Goal: Information Seeking & Learning: Learn about a topic

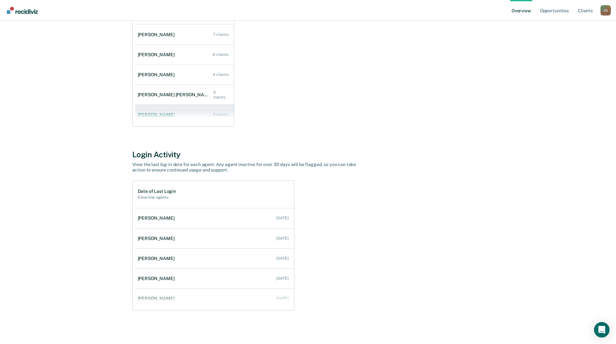
click at [146, 116] on div "[PERSON_NAME]" at bounding box center [157, 114] width 39 height 5
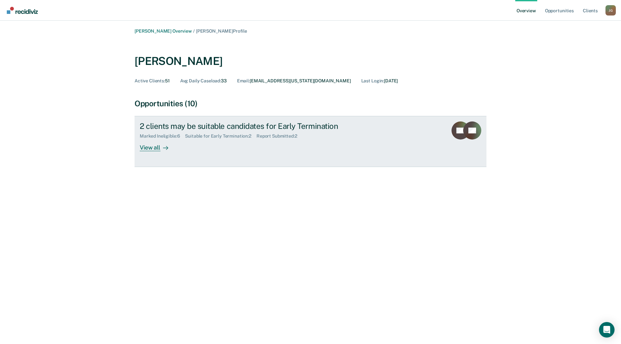
click at [155, 150] on div "View all" at bounding box center [158, 145] width 36 height 13
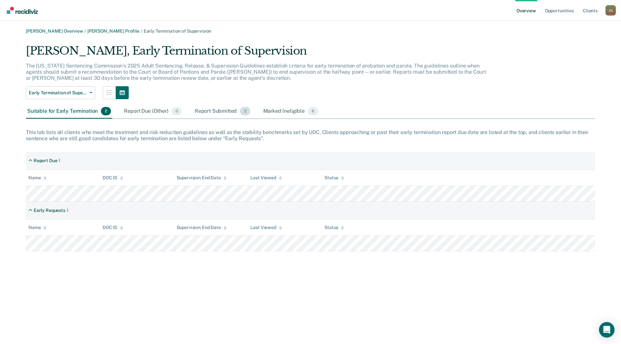
click at [233, 110] on div "Report Submitted 2" at bounding box center [222, 111] width 58 height 14
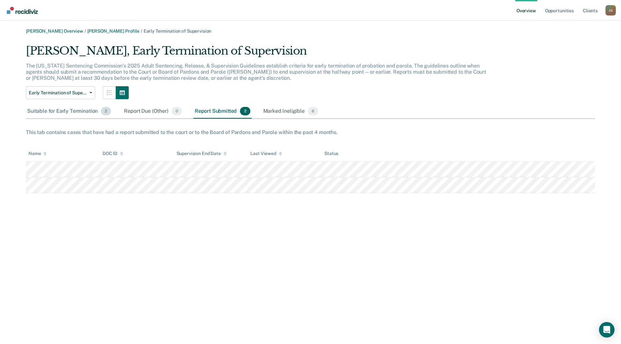
click at [75, 114] on div "Suitable for Early Termination 2" at bounding box center [69, 111] width 86 height 14
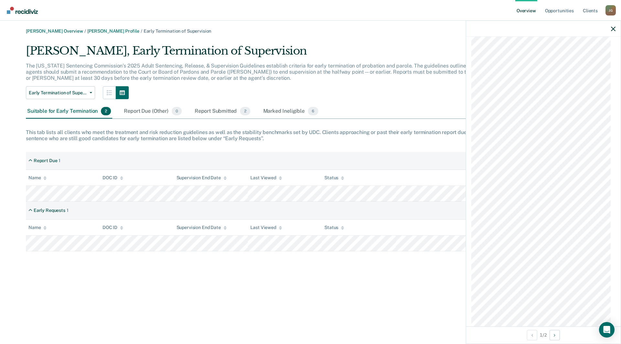
scroll to position [658, 0]
click at [557, 334] on button "Next Opportunity" at bounding box center [555, 335] width 10 height 10
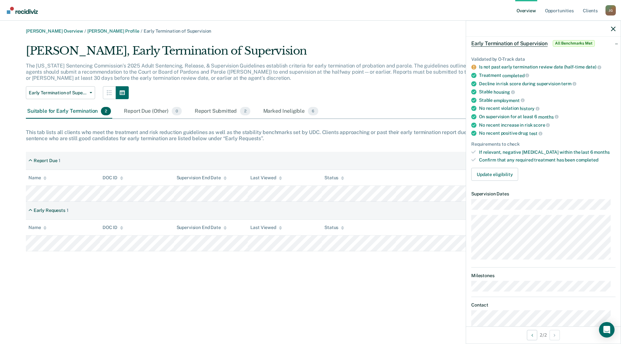
scroll to position [0, 0]
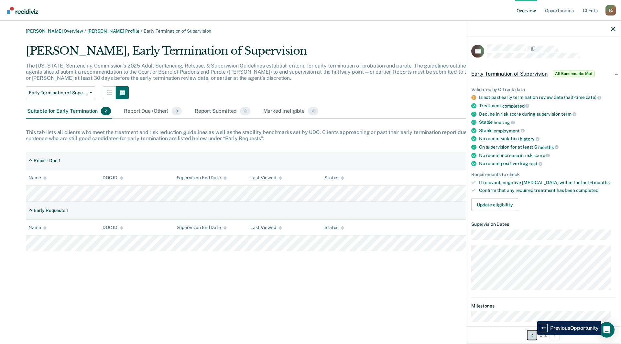
click at [532, 335] on button "Previous Opportunity" at bounding box center [532, 335] width 10 height 10
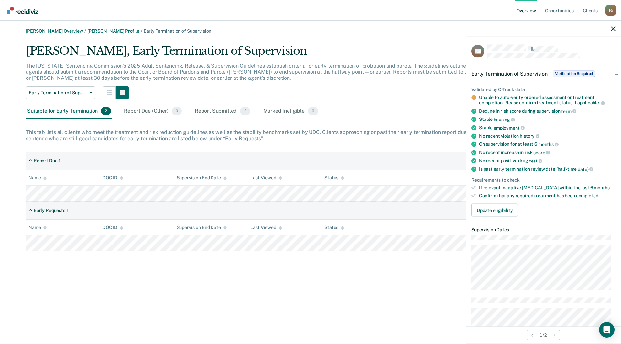
click at [565, 72] on span "Verification Required" at bounding box center [574, 74] width 42 height 6
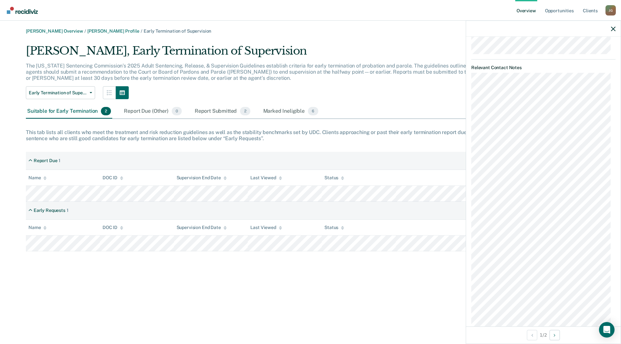
scroll to position [453, 0]
